Goal: Information Seeking & Learning: Learn about a topic

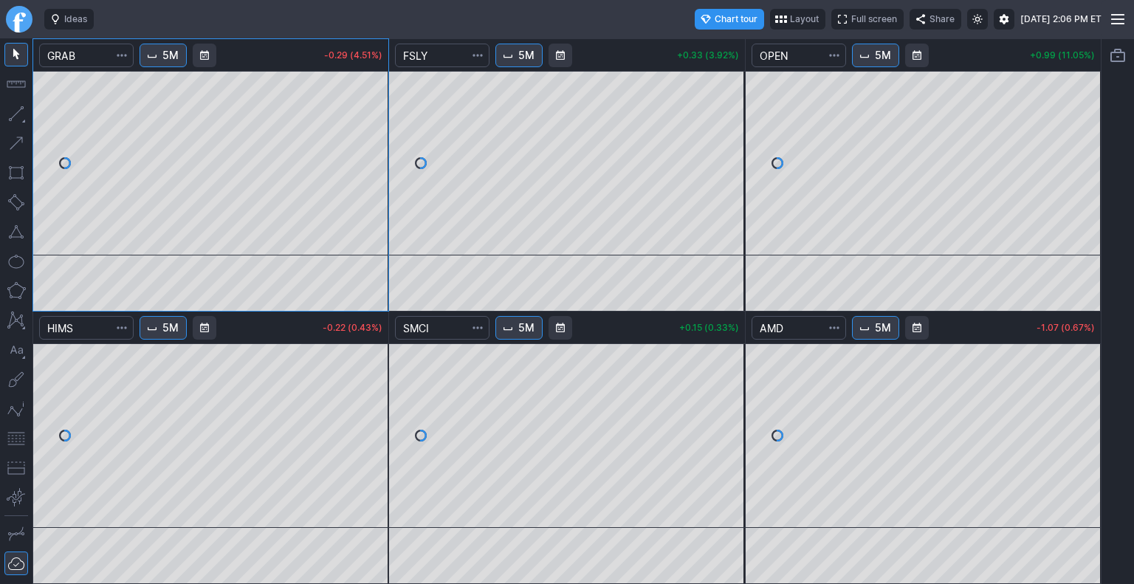
click at [879, 59] on span "5M" at bounding box center [882, 55] width 16 height 15
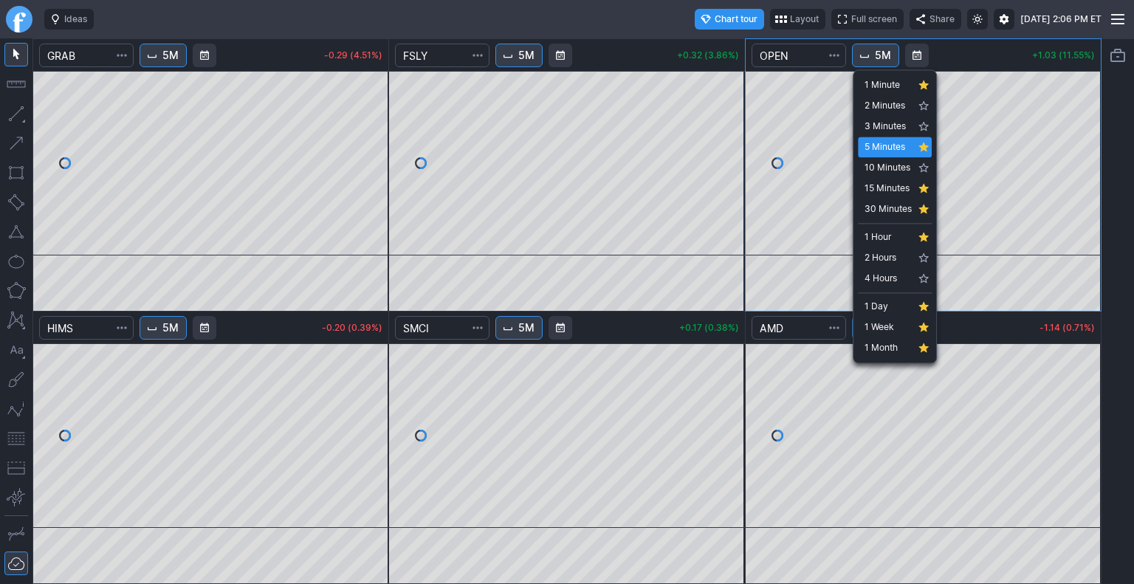
click at [570, 18] on div at bounding box center [567, 292] width 1134 height 584
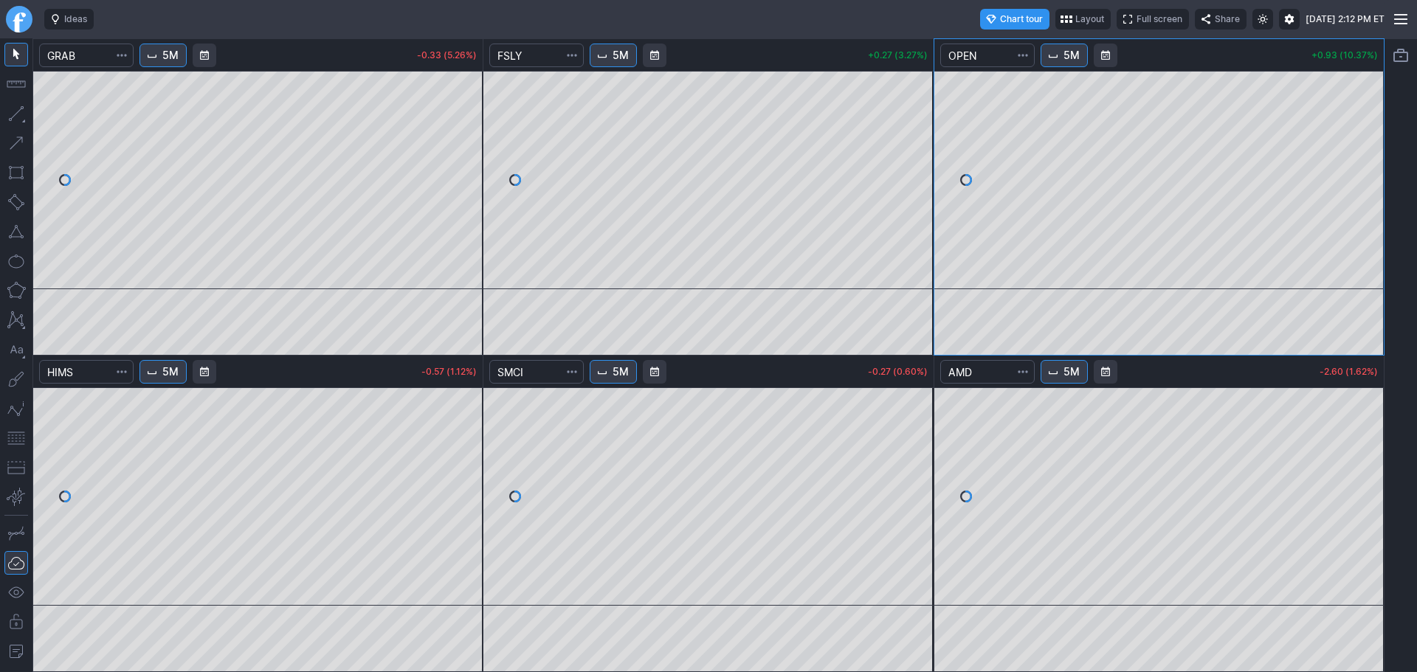
click at [22, 25] on link "Finviz.com" at bounding box center [19, 19] width 27 height 27
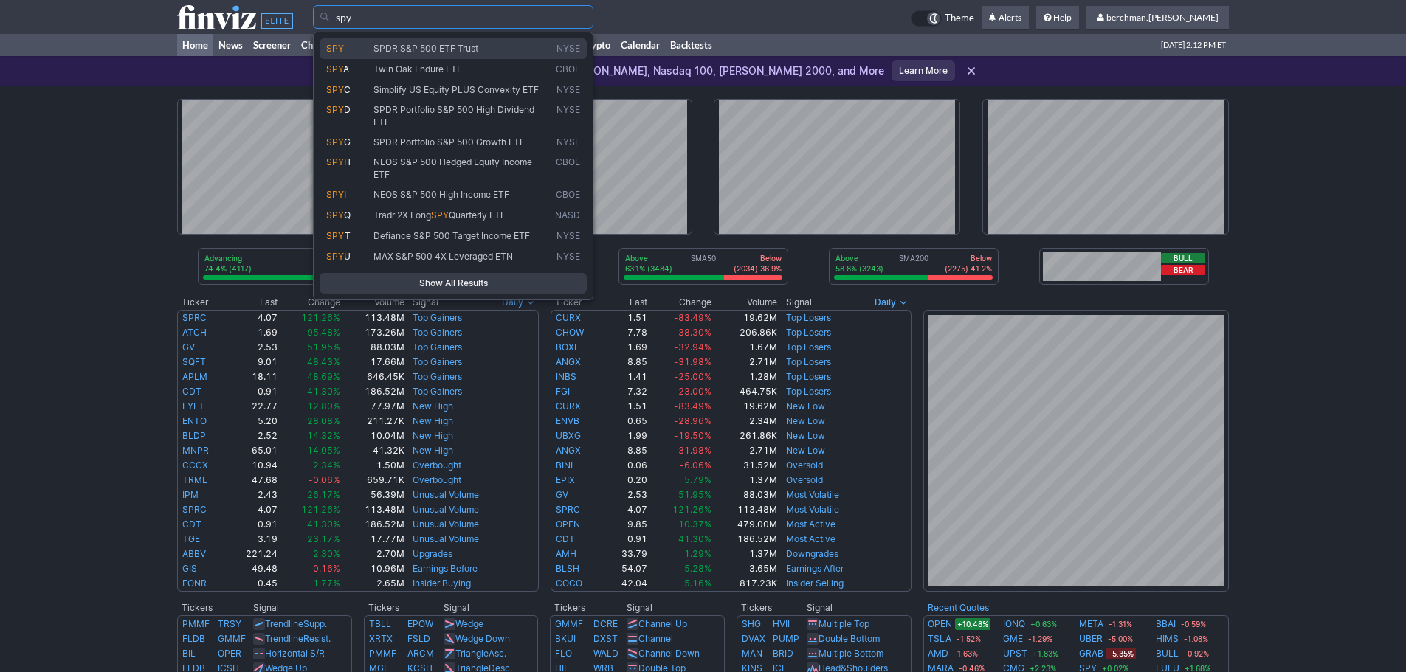
click at [413, 46] on span "SPDR S&P 500 ETF Trust" at bounding box center [425, 48] width 105 height 11
type input "SPY"
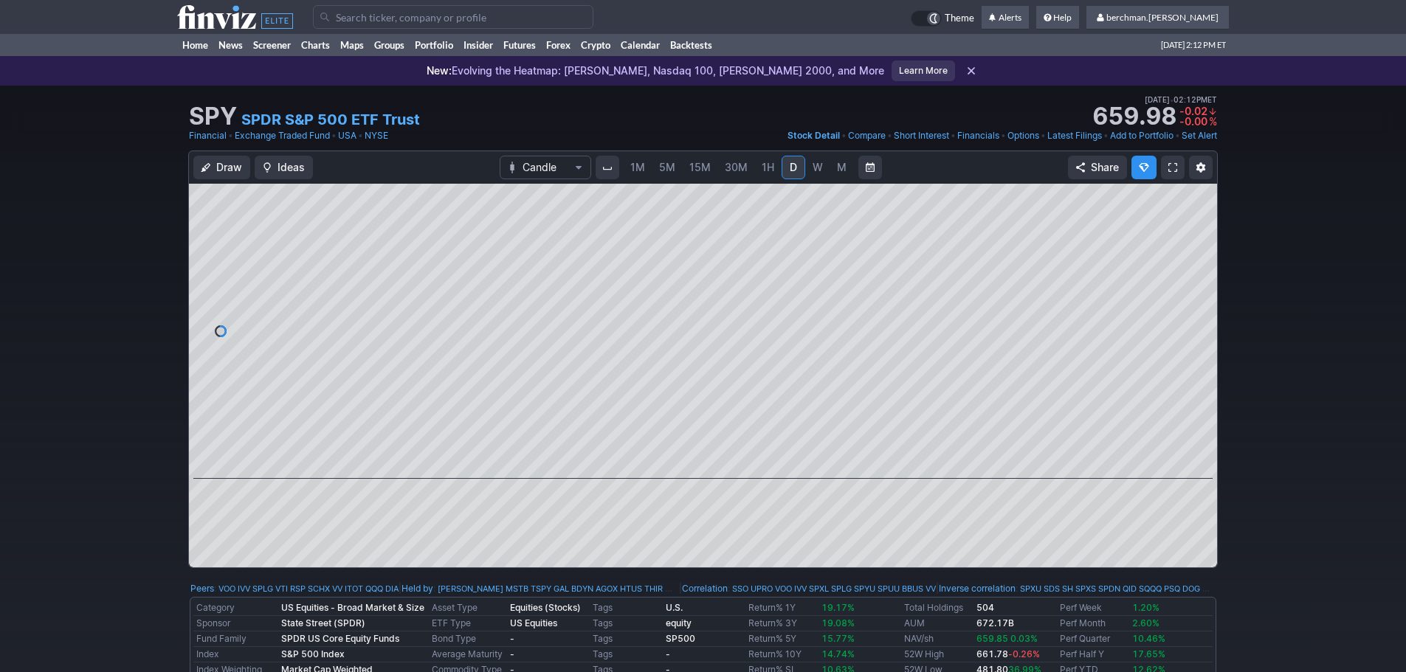
click at [665, 169] on span "5M" at bounding box center [667, 167] width 16 height 13
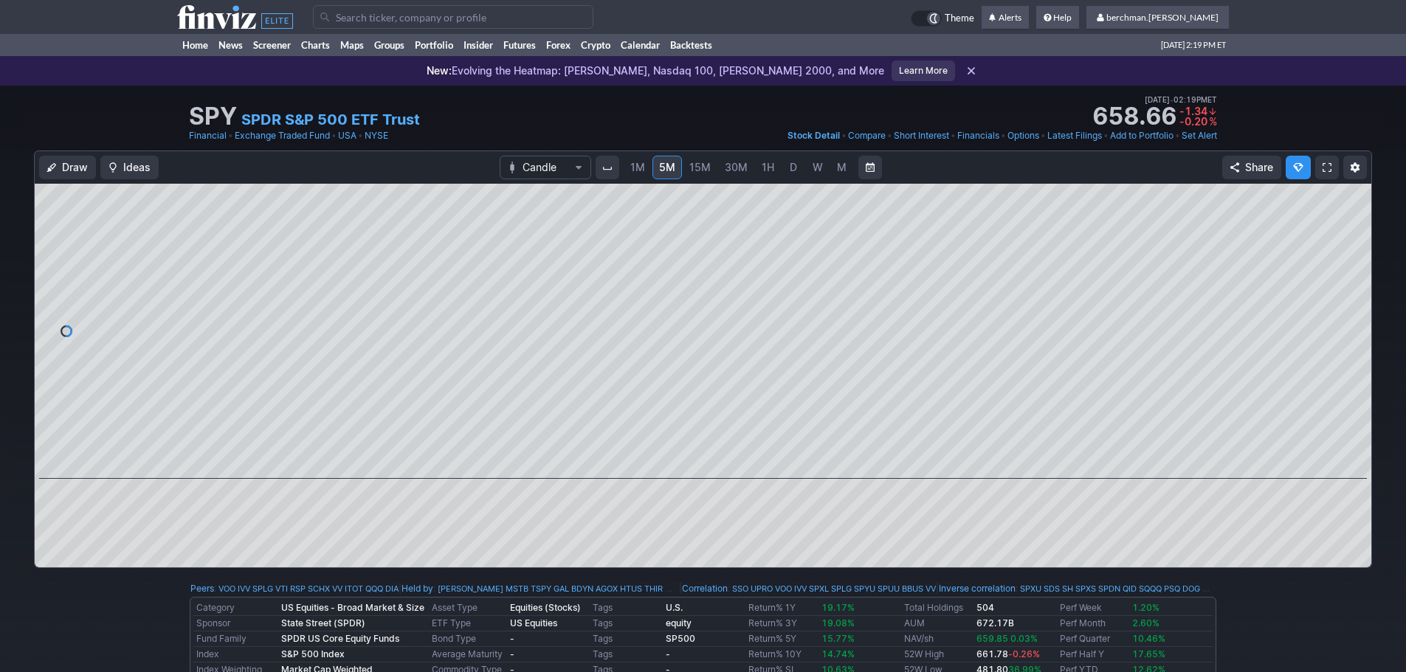
click at [455, 19] on input "Search" at bounding box center [453, 17] width 280 height 24
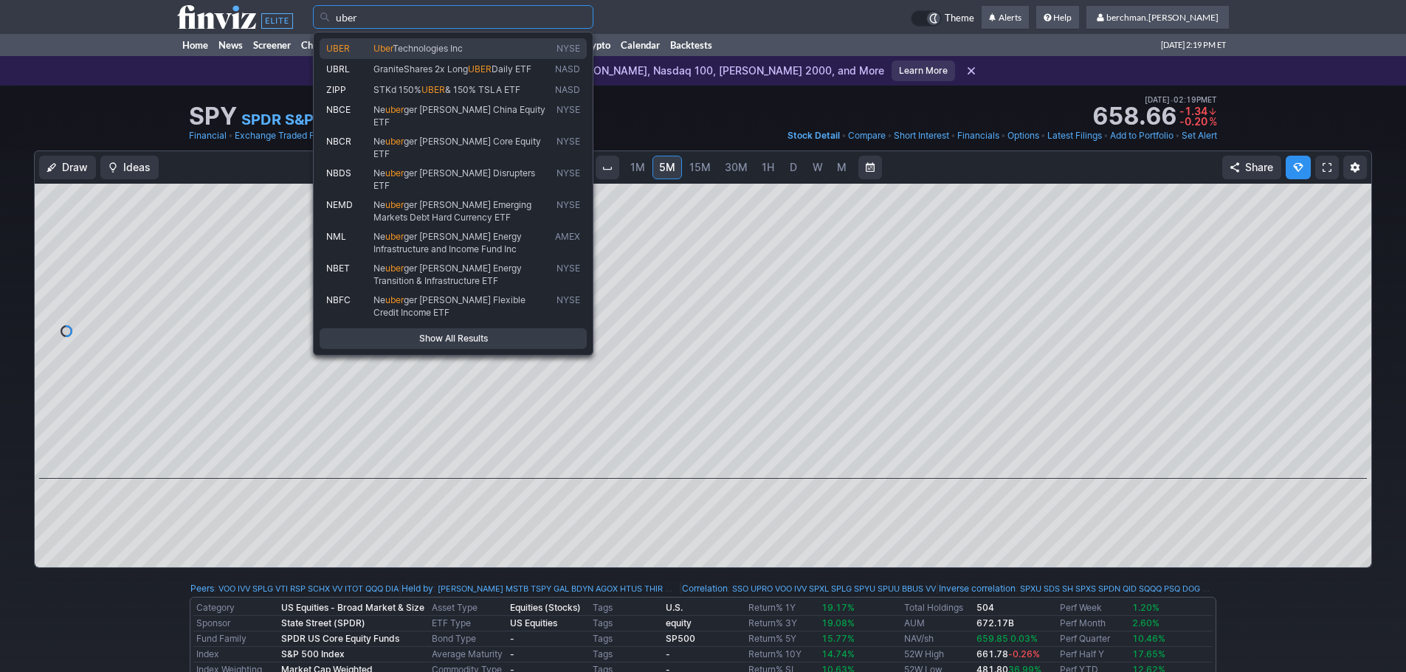
click at [438, 48] on span "Technologies Inc" at bounding box center [428, 48] width 70 height 11
type input "UBER"
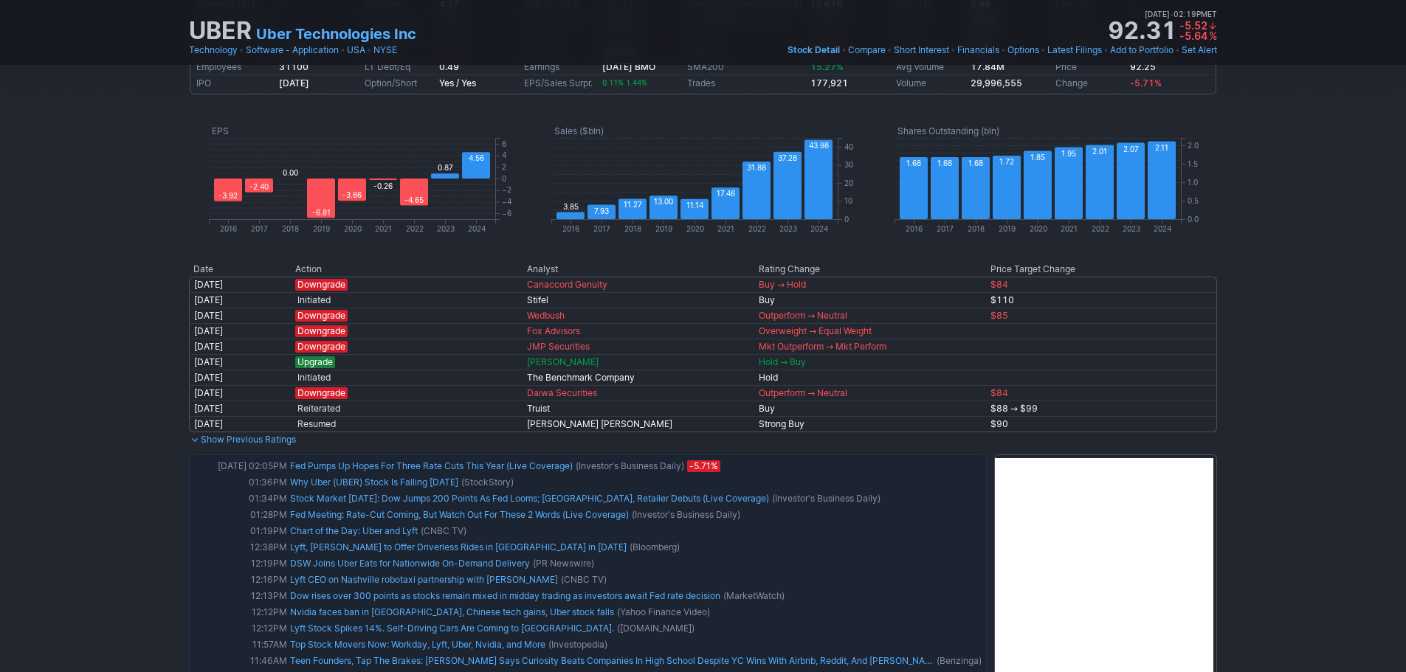
scroll to position [738, 0]
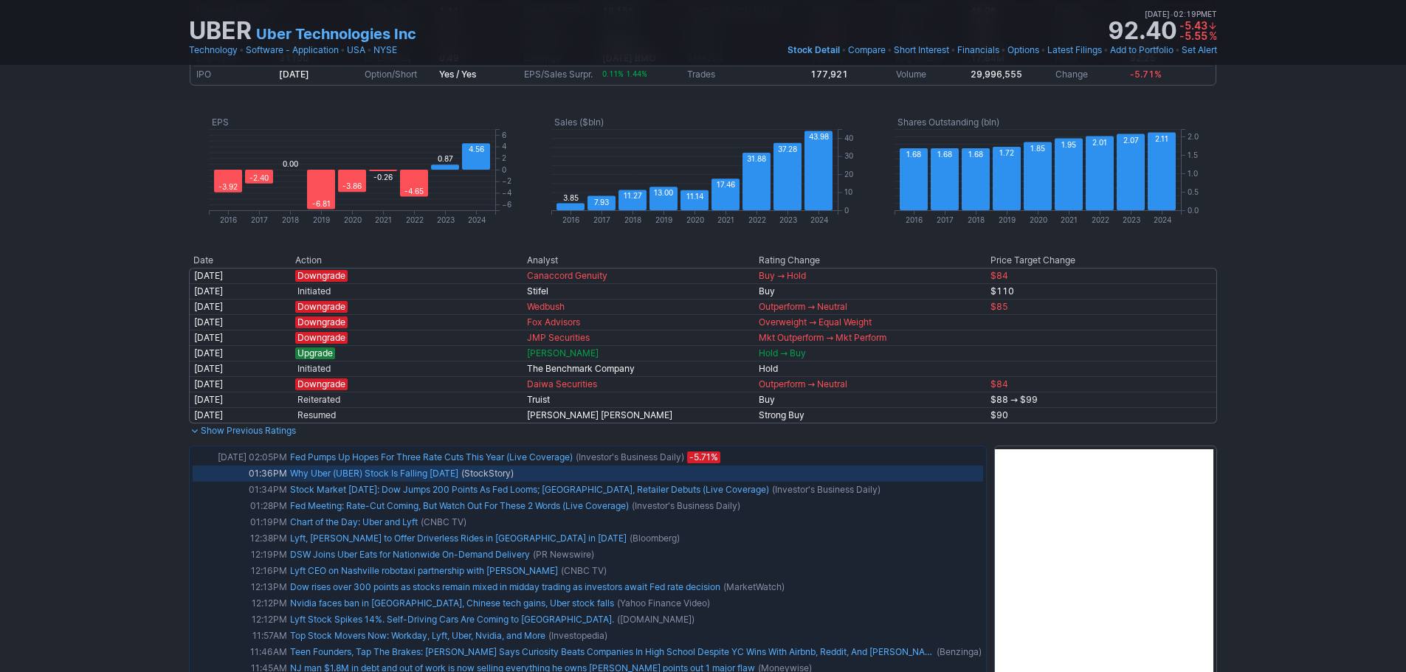
click at [407, 473] on link "Why Uber (UBER) Stock Is Falling [DATE]" at bounding box center [374, 473] width 168 height 11
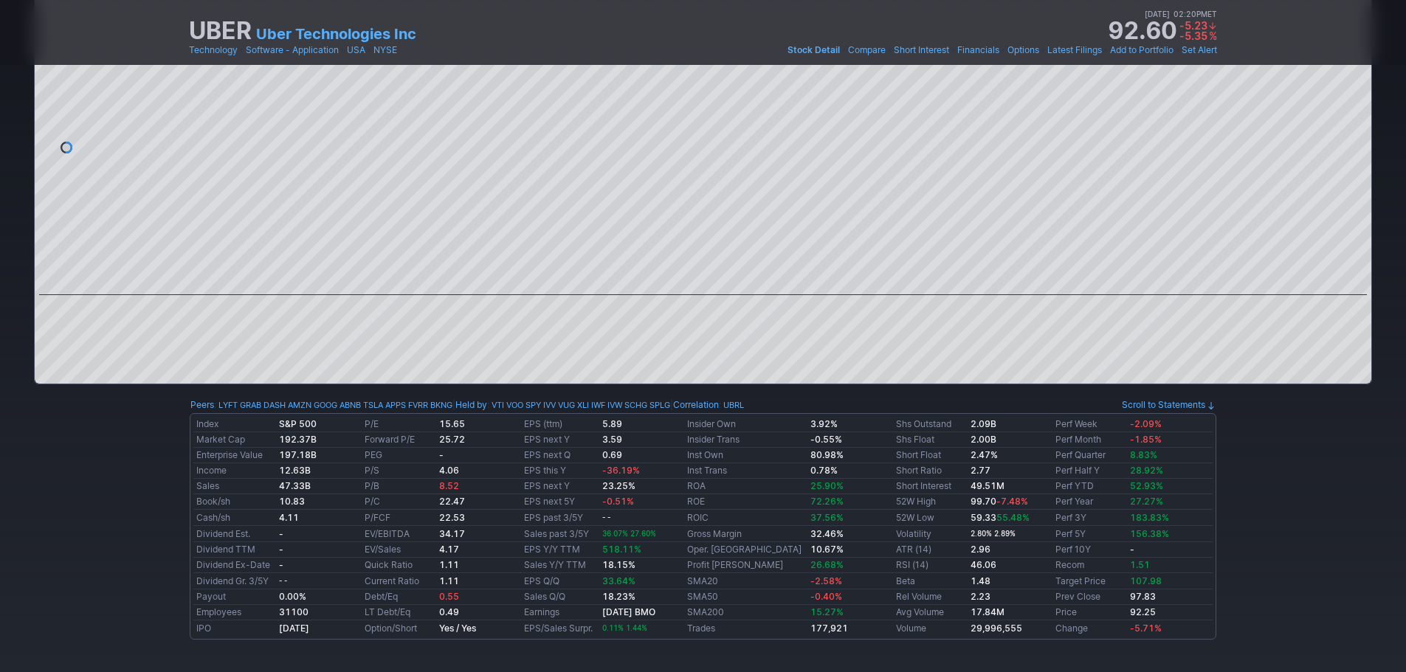
scroll to position [0, 0]
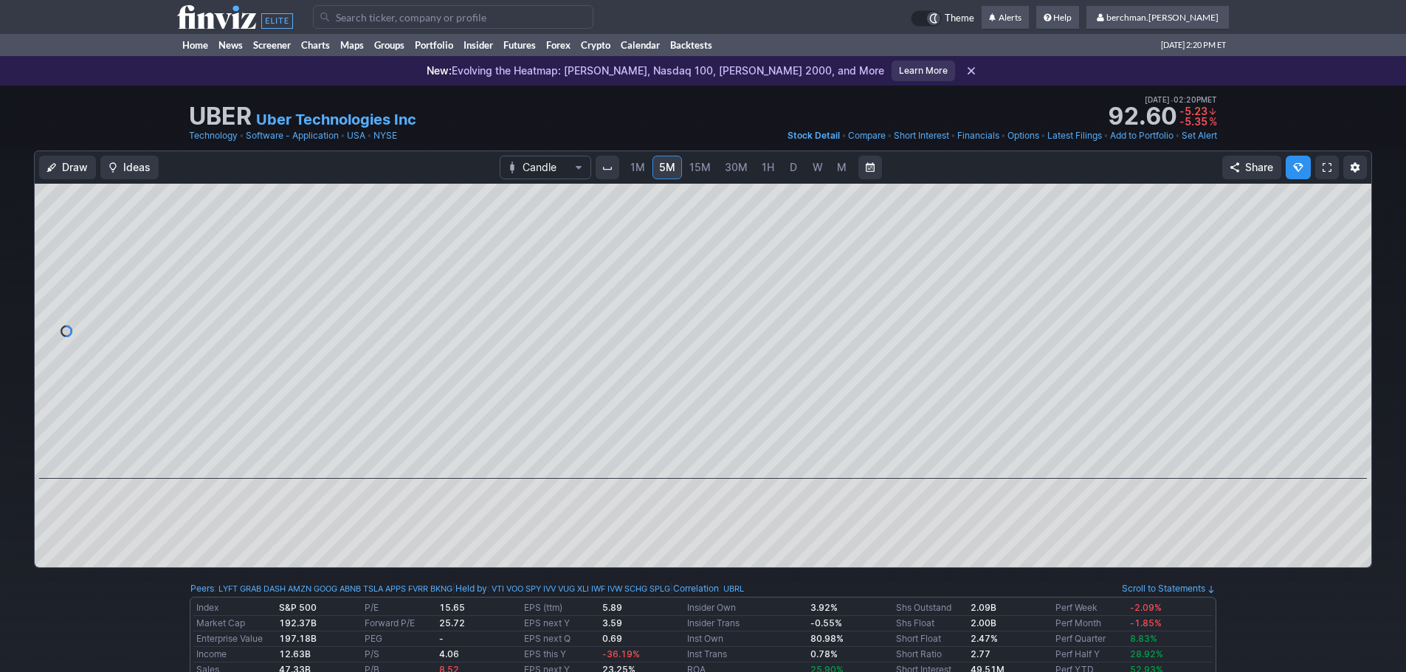
click at [451, 21] on input "Search" at bounding box center [453, 17] width 280 height 24
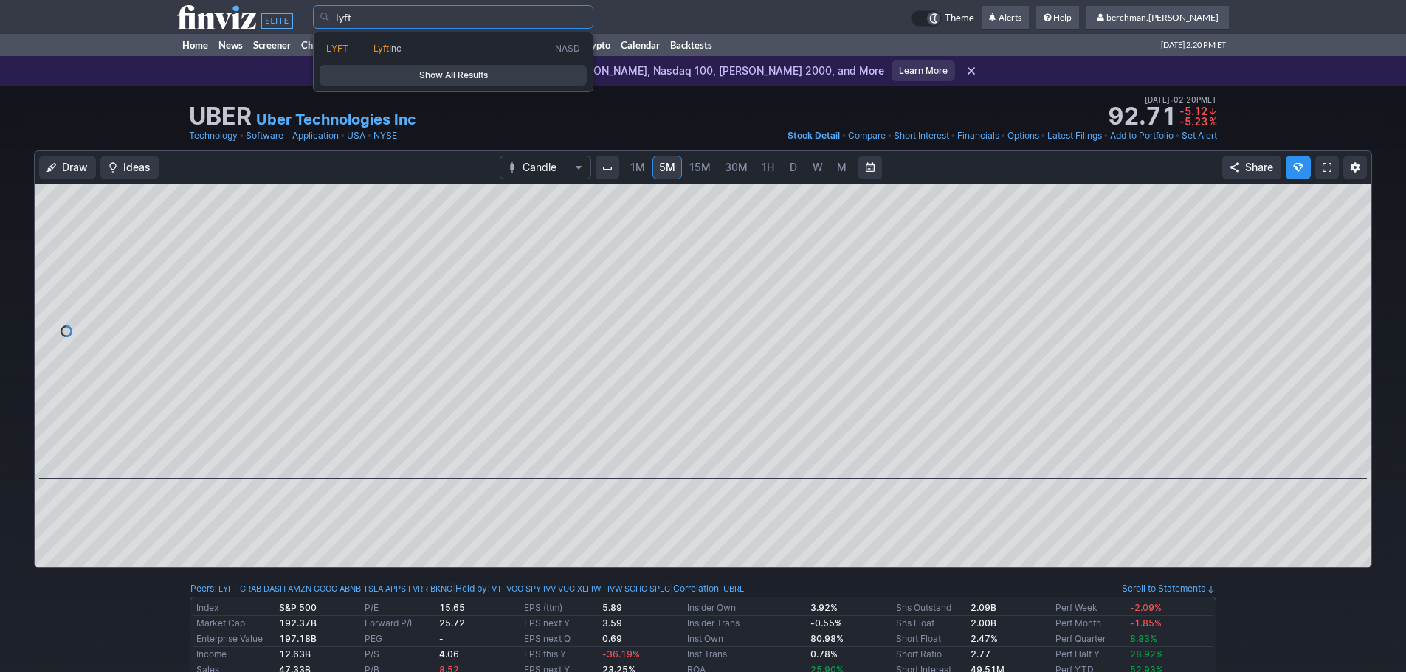
click at [450, 41] on link "LYFT Lyft Inc NASD" at bounding box center [453, 48] width 267 height 21
type input "LYFT"
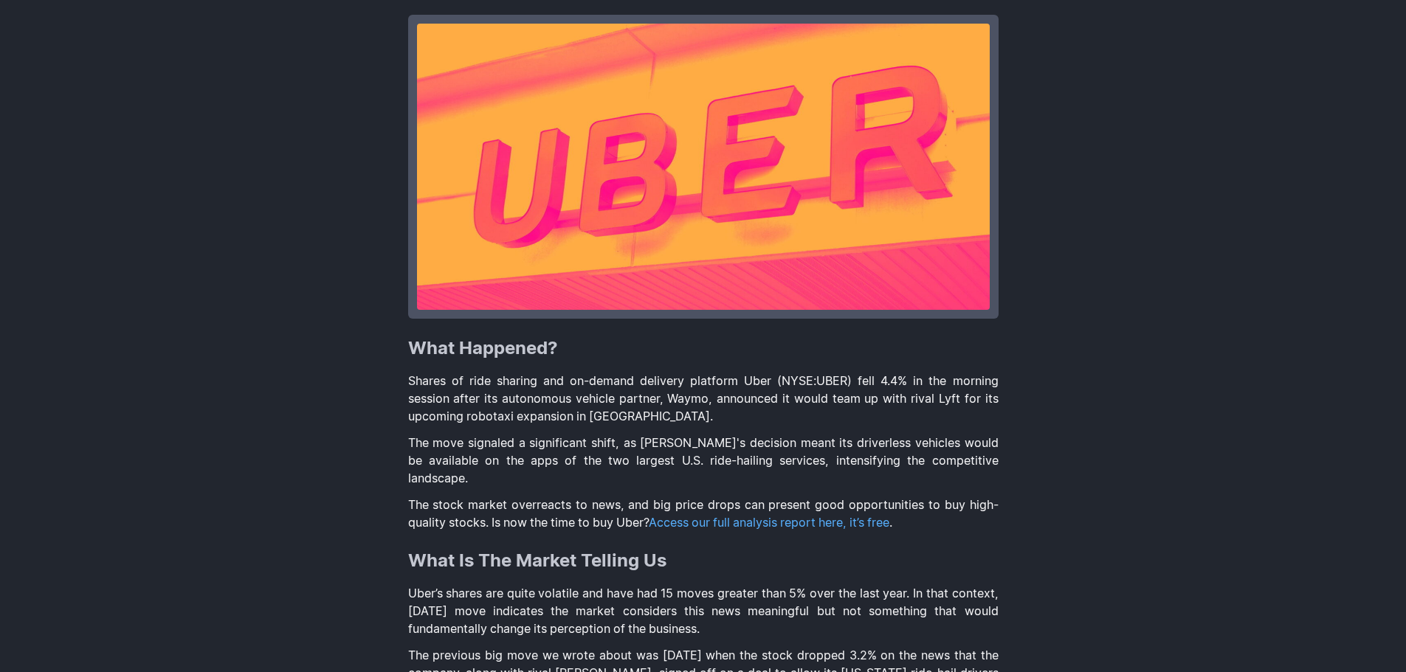
scroll to position [295, 0]
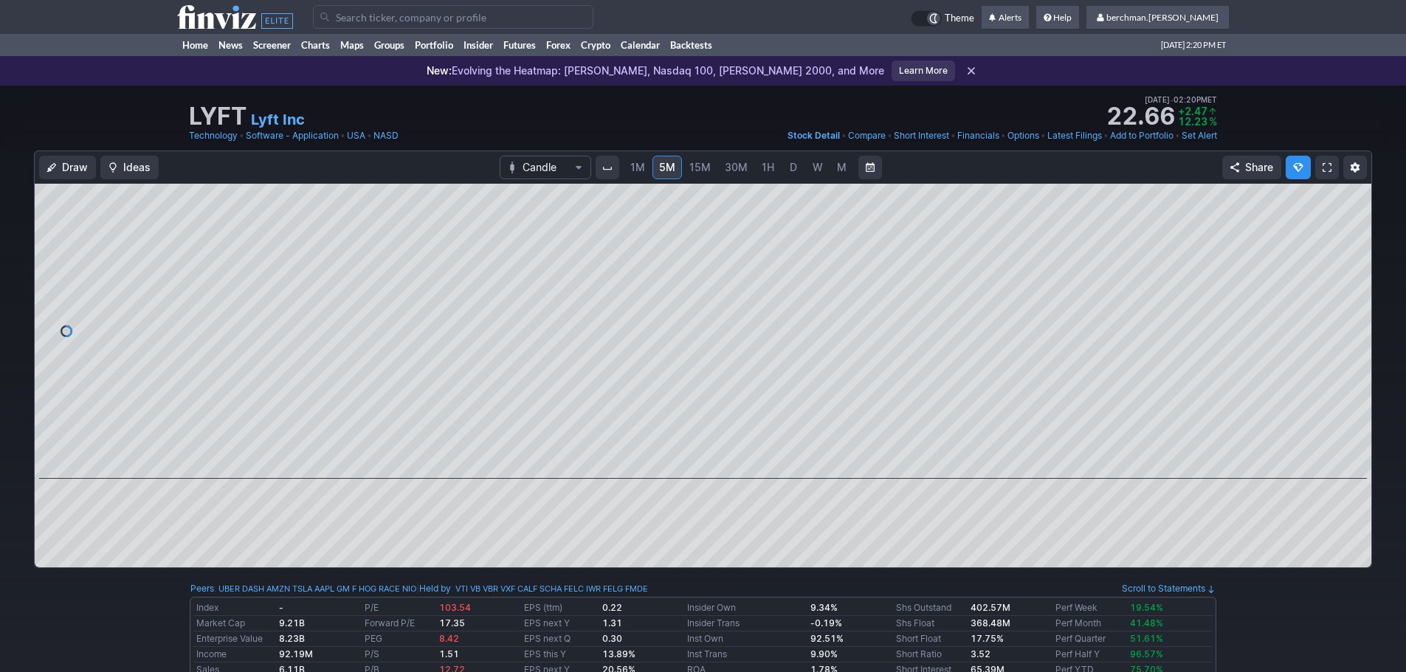
click at [784, 171] on link "D" at bounding box center [794, 168] width 24 height 24
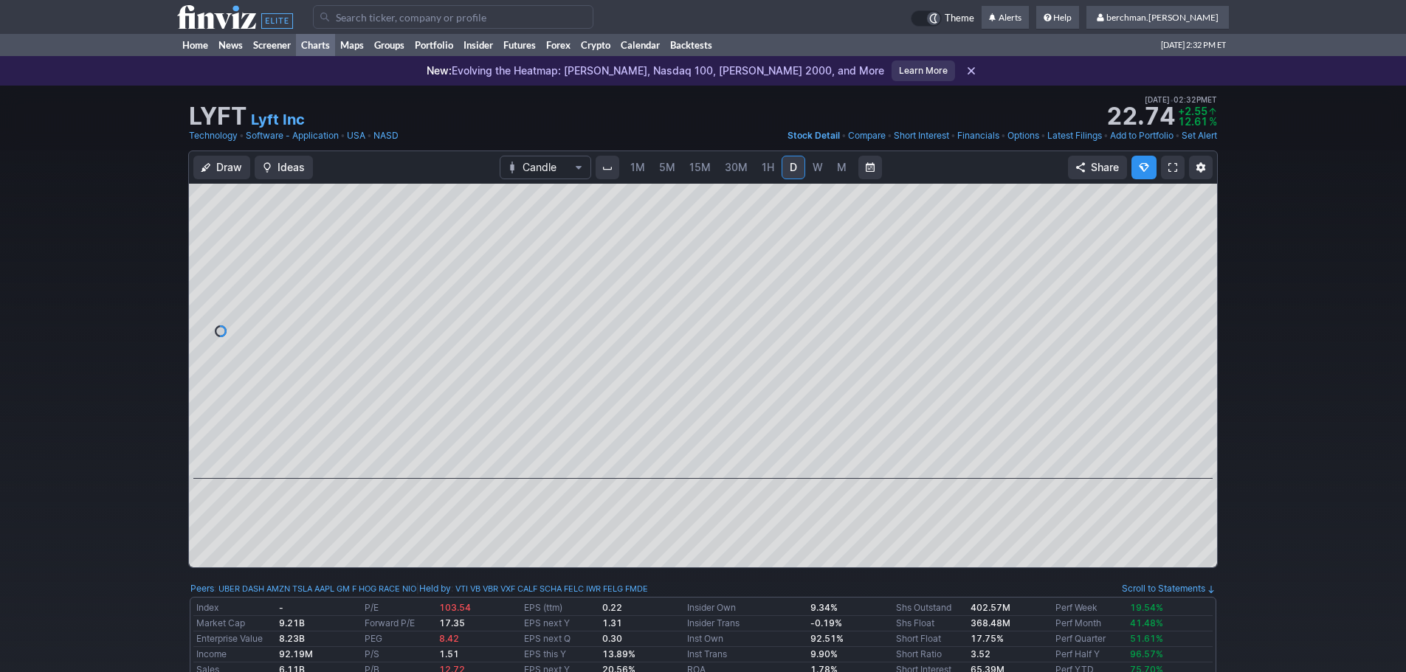
click at [318, 47] on link "Charts" at bounding box center [315, 45] width 39 height 22
